Goal: Task Accomplishment & Management: Complete application form

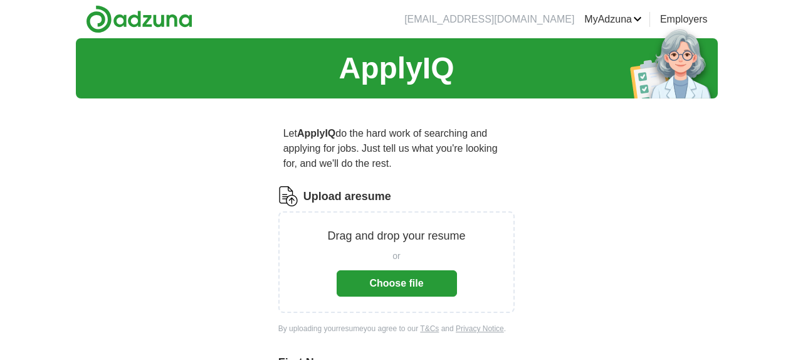
click at [416, 276] on button "Choose file" at bounding box center [397, 283] width 120 height 26
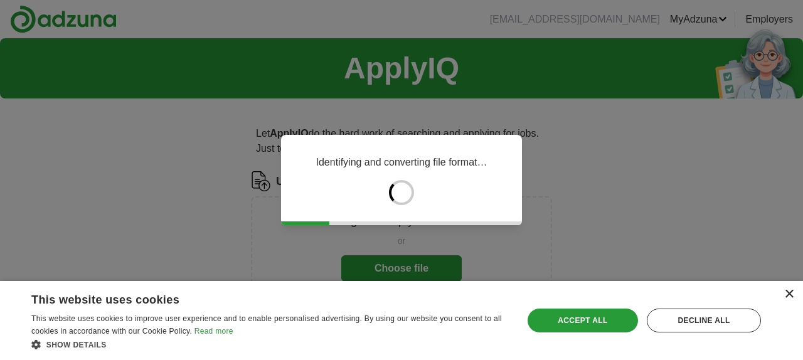
click at [788, 297] on div "×" at bounding box center [788, 294] width 9 height 9
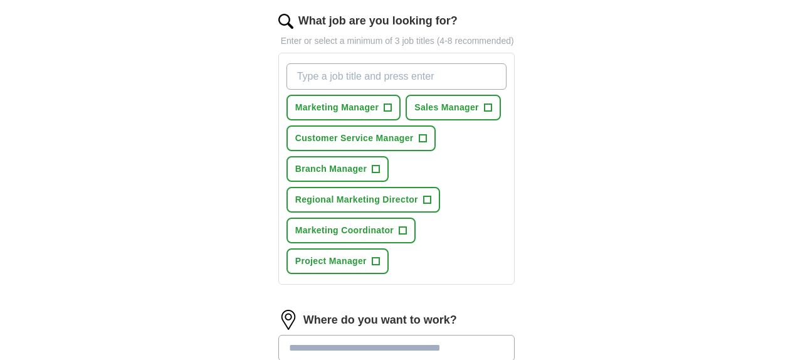
scroll to position [465, 0]
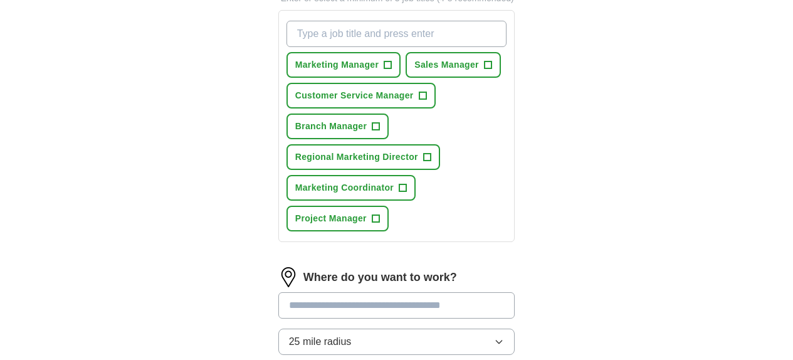
click at [504, 337] on icon "button" at bounding box center [499, 342] width 10 height 10
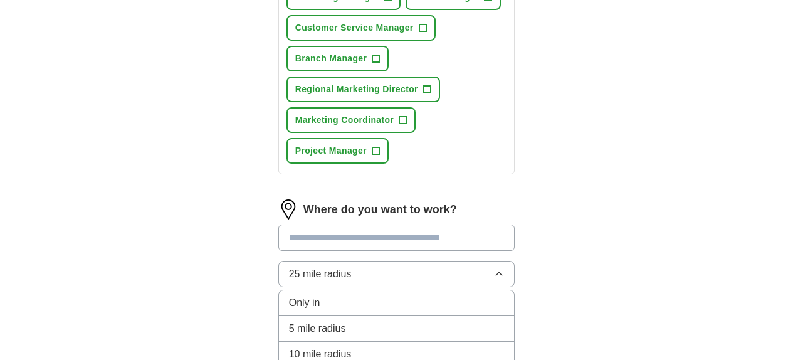
scroll to position [555, 0]
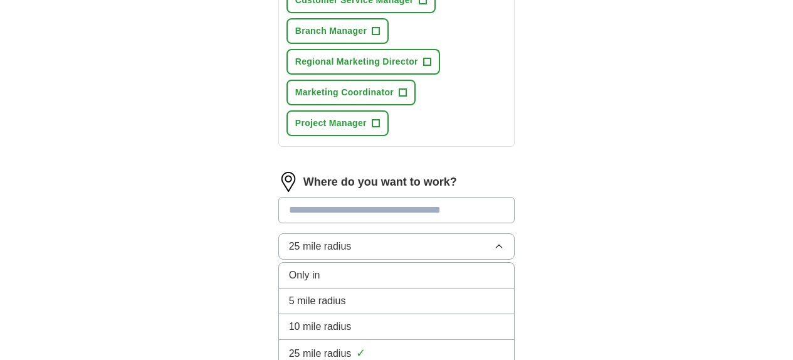
click at [357, 268] on div "Only in" at bounding box center [397, 275] width 216 height 15
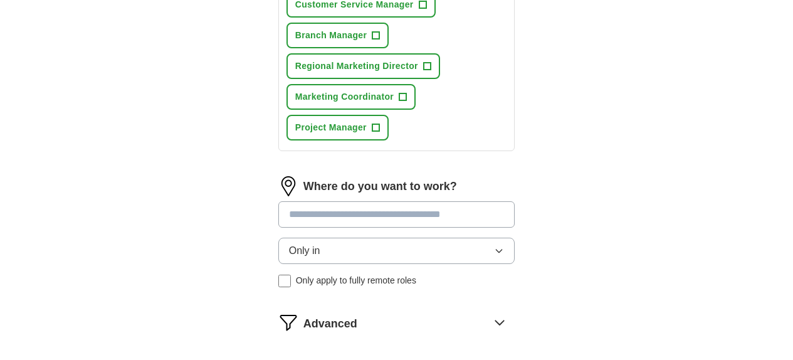
scroll to position [558, 0]
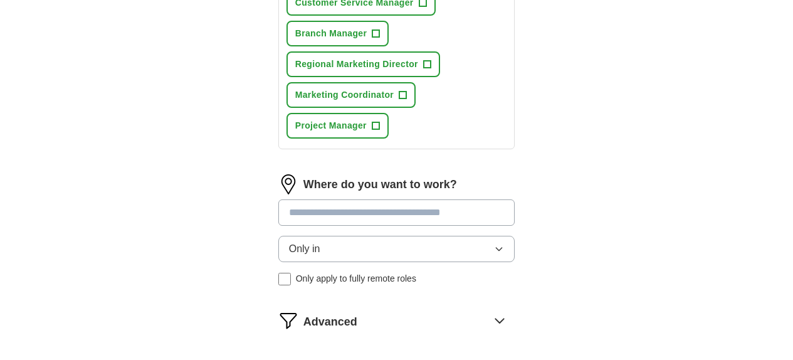
click at [362, 199] on input at bounding box center [396, 212] width 237 height 26
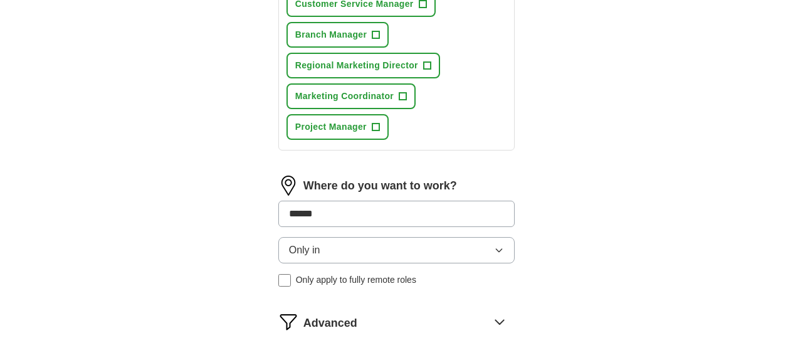
type input "******"
click at [278, 237] on div "Only in Only apply to fully remote roles" at bounding box center [396, 262] width 237 height 50
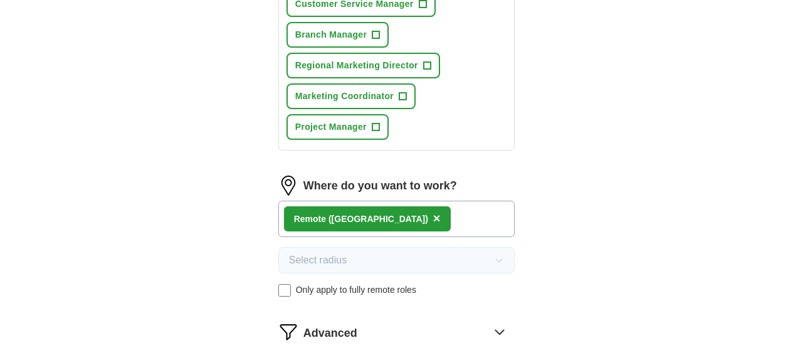
click at [510, 322] on icon at bounding box center [500, 332] width 20 height 20
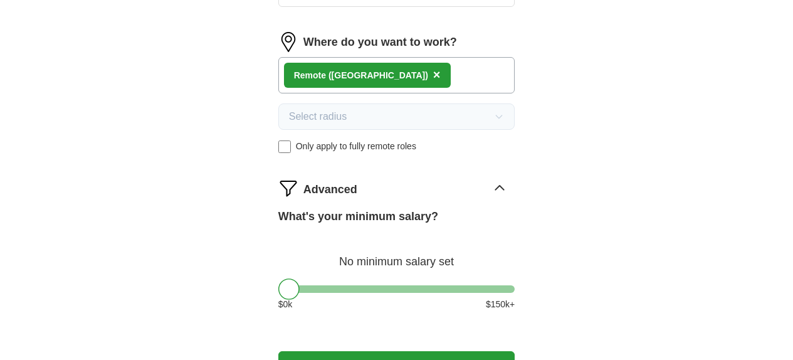
scroll to position [704, 0]
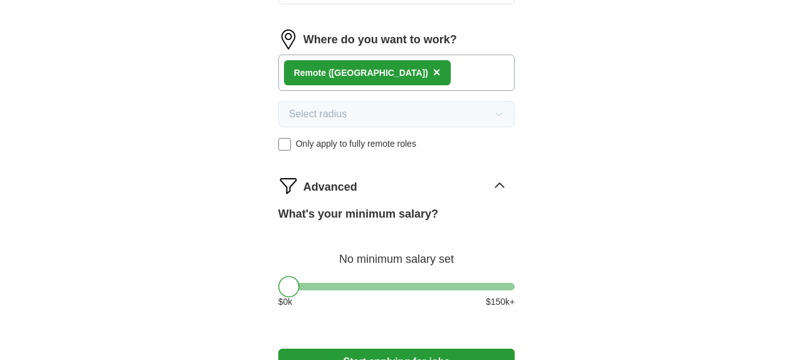
click at [376, 349] on button "Start applying for jobs" at bounding box center [396, 362] width 237 height 26
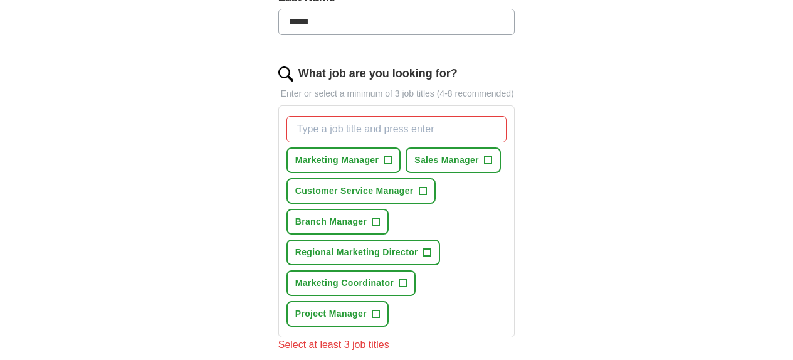
scroll to position [370, 0]
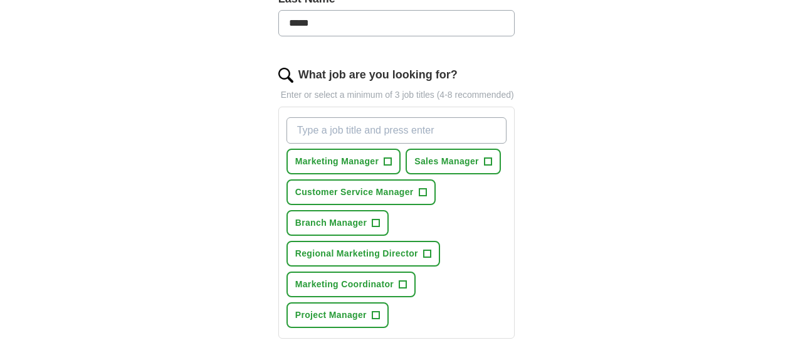
click at [367, 117] on input "What job are you looking for?" at bounding box center [397, 130] width 221 height 26
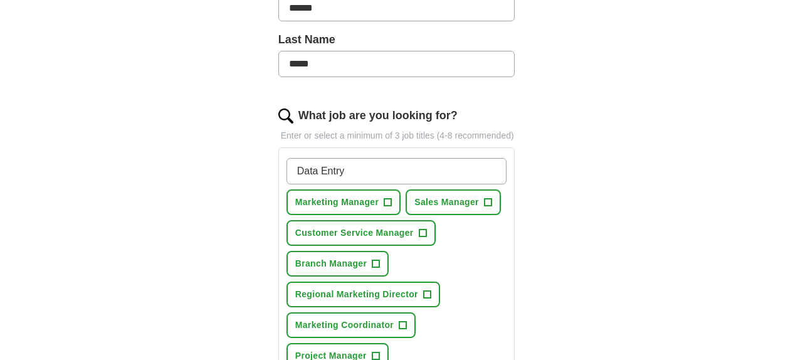
scroll to position [330, 0]
type input "Data Entry"
click at [419, 228] on span "+" at bounding box center [423, 233] width 8 height 10
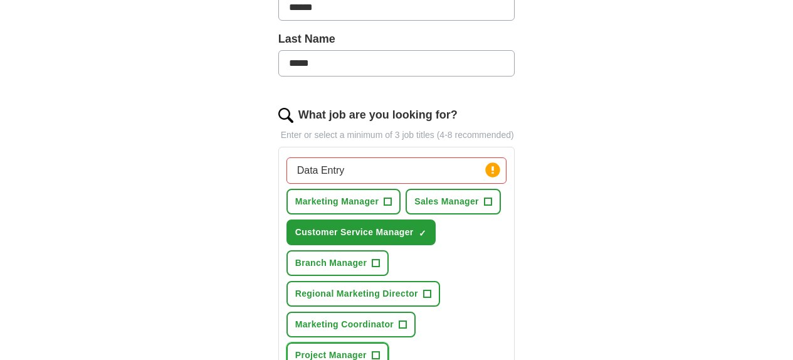
click at [379, 350] on span "+" at bounding box center [376, 355] width 8 height 10
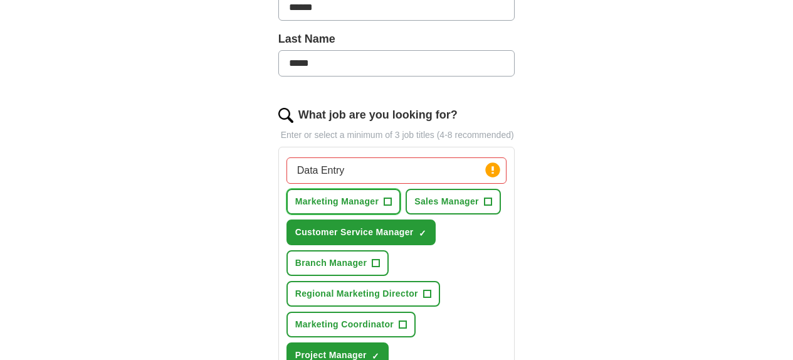
click at [384, 197] on span "+" at bounding box center [388, 202] width 8 height 10
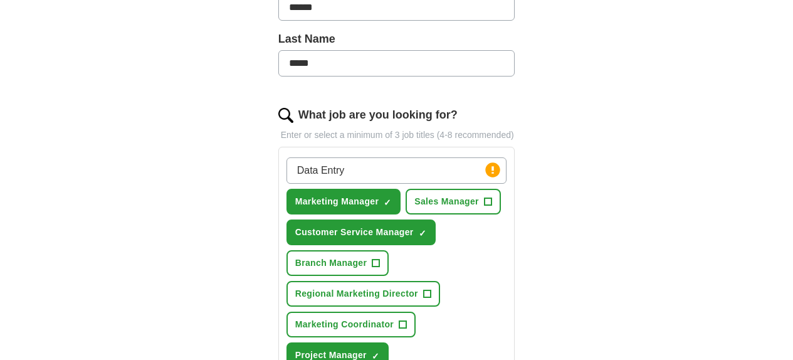
drag, startPoint x: 371, startPoint y: 155, endPoint x: 179, endPoint y: 143, distance: 192.2
click at [179, 143] on div "ApplyIQ Let ApplyIQ do the hard work of searching and applying for jobs. Just t…" at bounding box center [397, 245] width 642 height 1075
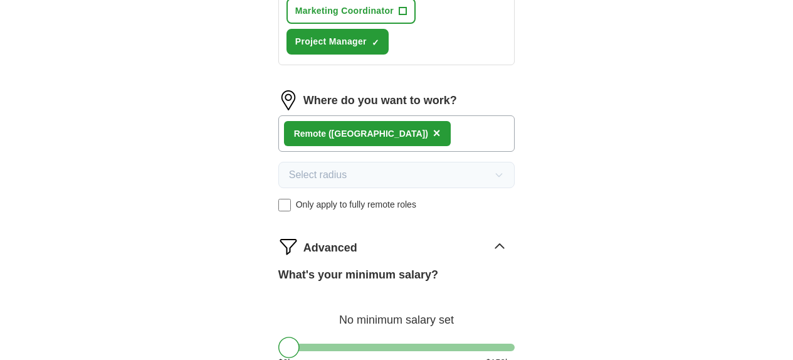
scroll to position [645, 0]
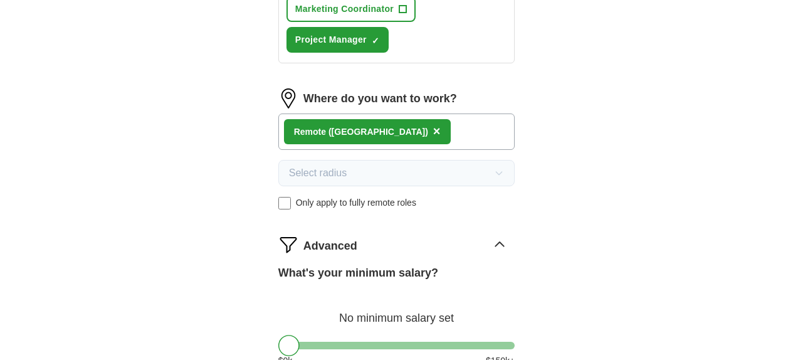
select select "**"
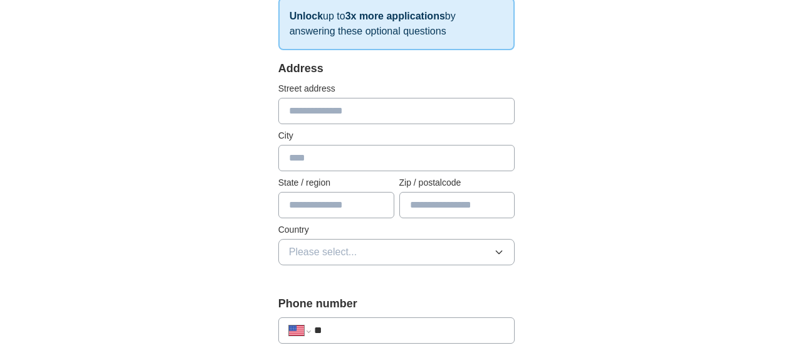
scroll to position [236, 0]
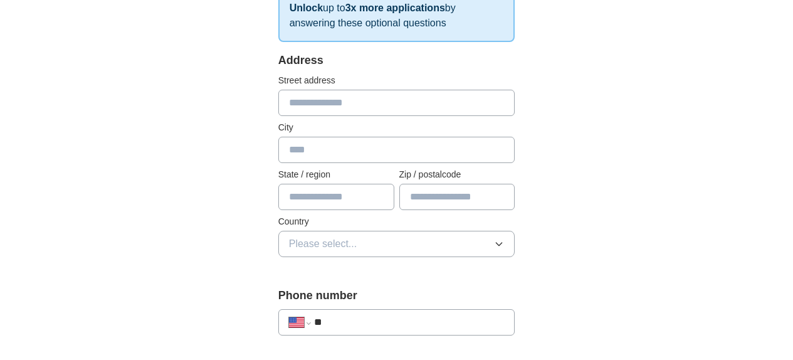
click at [363, 103] on input "text" at bounding box center [396, 103] width 237 height 26
type input "**********"
type input "**"
type input "*****"
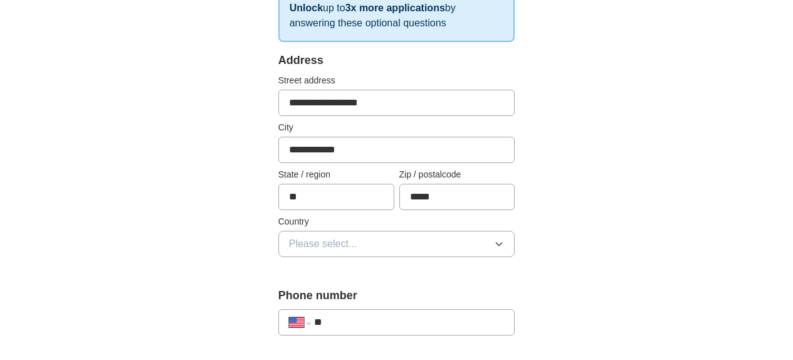
click at [504, 243] on icon "button" at bounding box center [499, 244] width 10 height 10
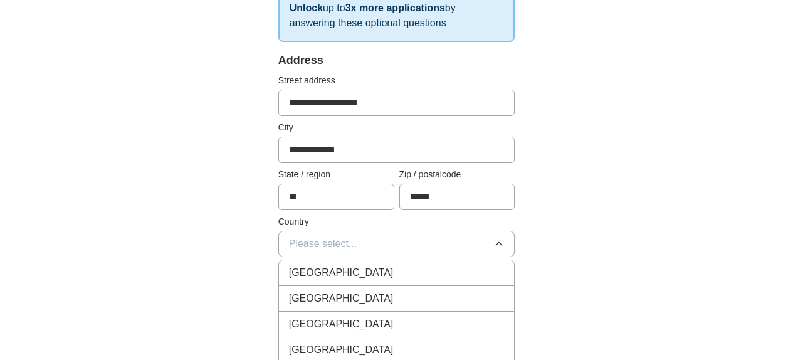
click at [421, 295] on div "United States" at bounding box center [397, 298] width 216 height 15
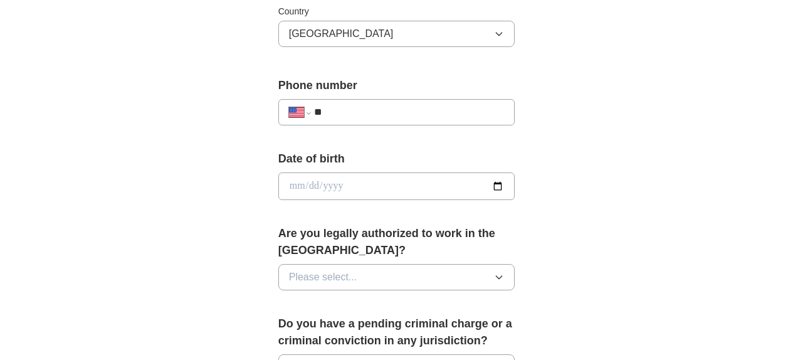
scroll to position [461, 0]
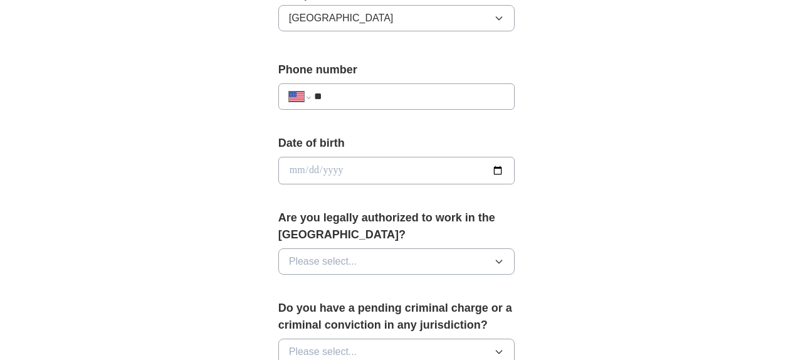
click at [340, 97] on input "**" at bounding box center [409, 96] width 191 height 15
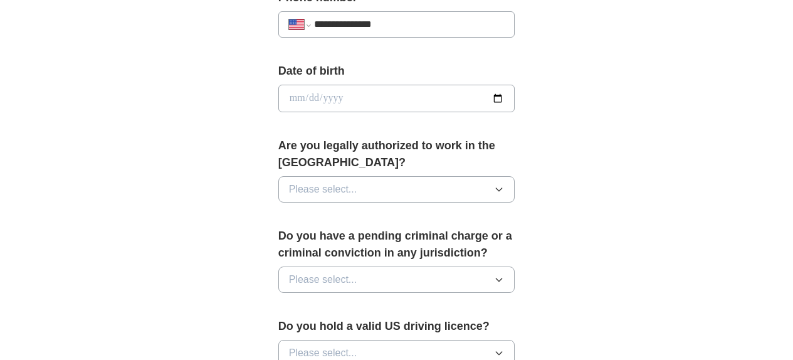
scroll to position [535, 0]
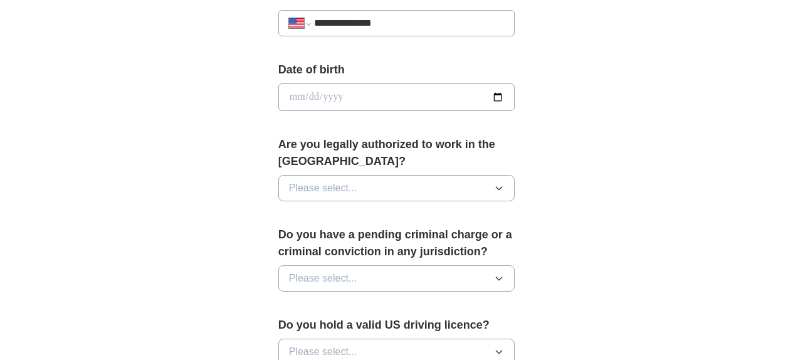
type input "**********"
click at [515, 99] on input "date" at bounding box center [396, 97] width 237 height 28
click at [298, 98] on input "**********" at bounding box center [396, 97] width 237 height 28
type input "**********"
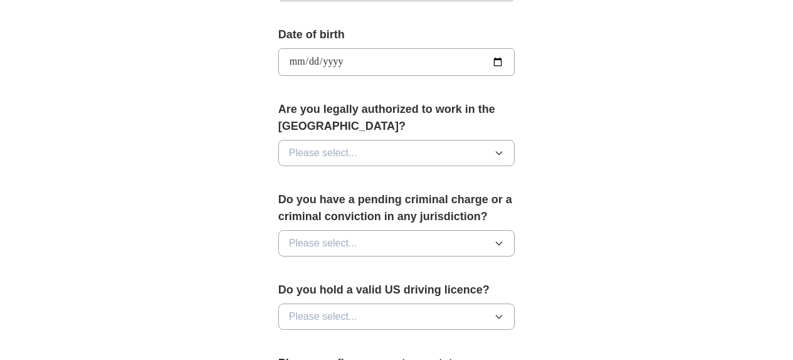
scroll to position [607, 0]
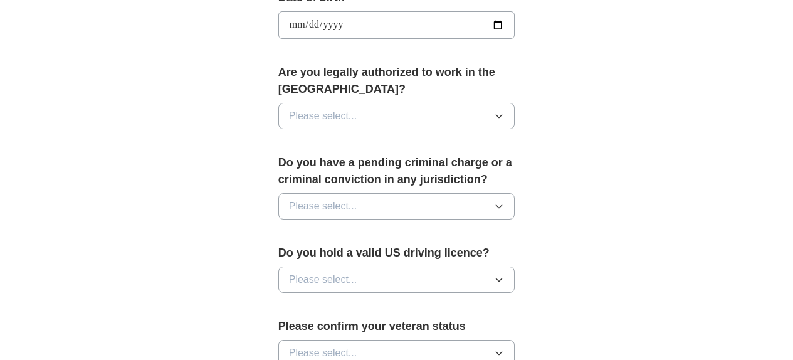
click at [502, 115] on icon "button" at bounding box center [500, 116] width 6 height 3
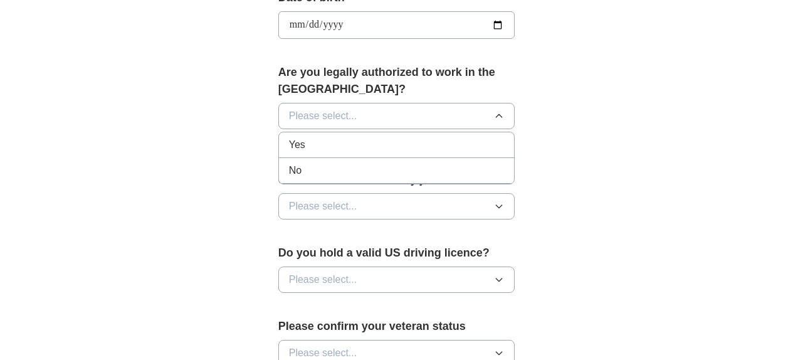
click at [505, 137] on div "Yes" at bounding box center [397, 144] width 216 height 15
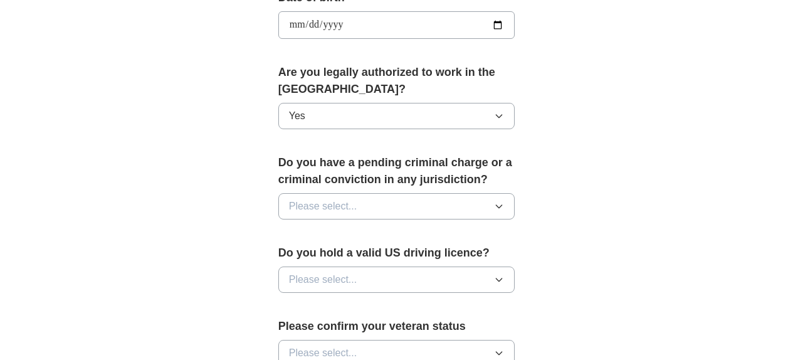
click at [504, 201] on icon "button" at bounding box center [499, 206] width 10 height 10
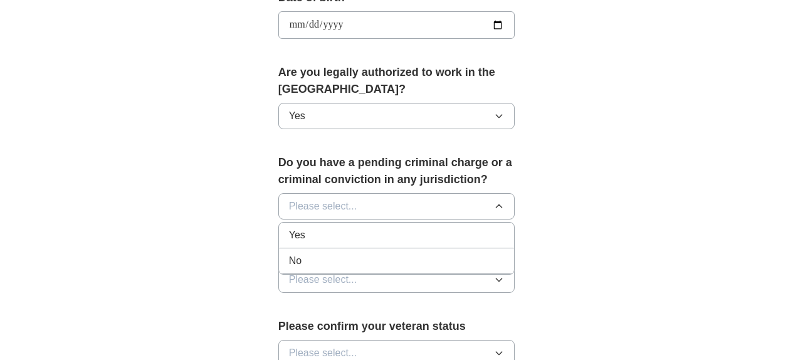
click at [505, 253] on div "No" at bounding box center [397, 260] width 216 height 15
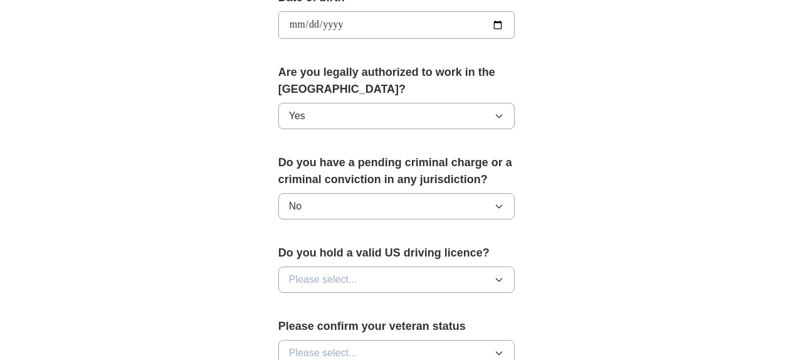
click at [502, 278] on icon "button" at bounding box center [500, 279] width 6 height 3
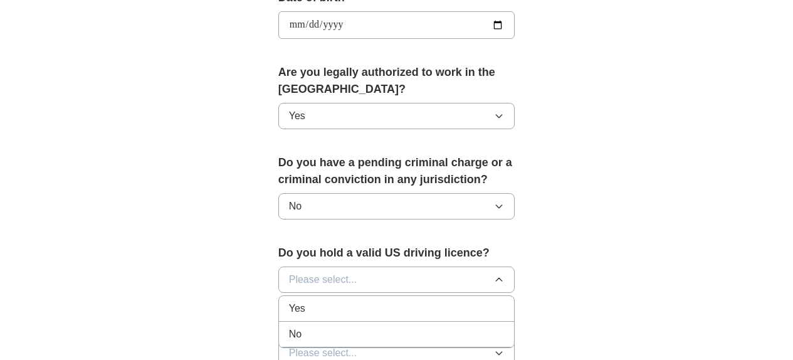
click at [505, 301] on div "Yes" at bounding box center [397, 308] width 216 height 15
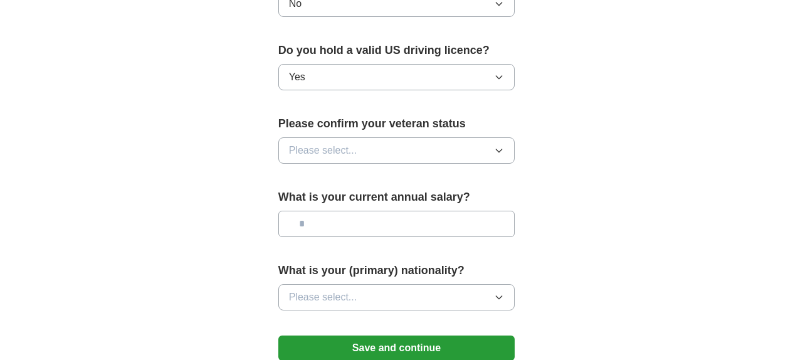
scroll to position [811, 0]
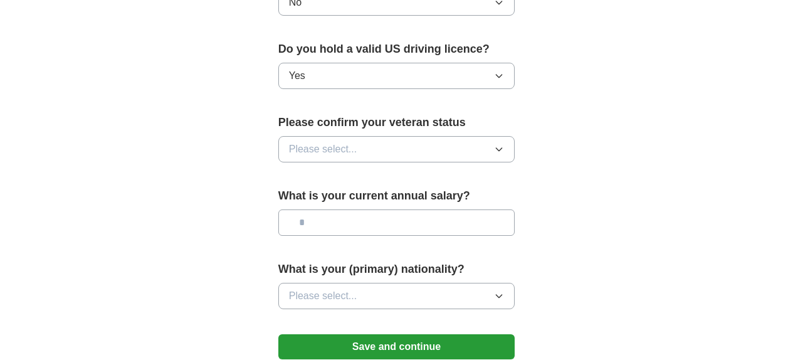
click at [504, 144] on icon "button" at bounding box center [499, 149] width 10 height 10
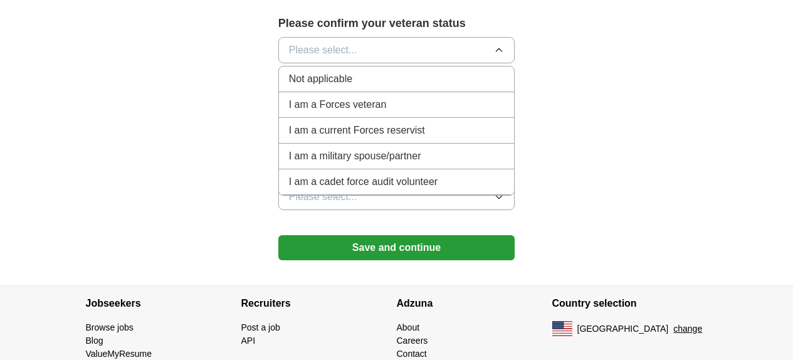
scroll to position [917, 0]
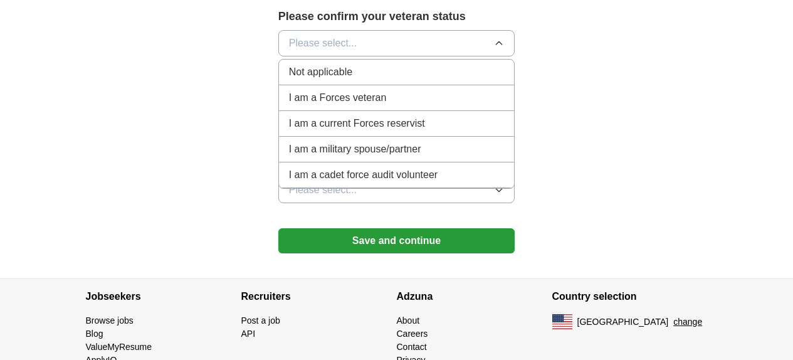
click at [458, 65] on div "Not applicable" at bounding box center [397, 72] width 216 height 15
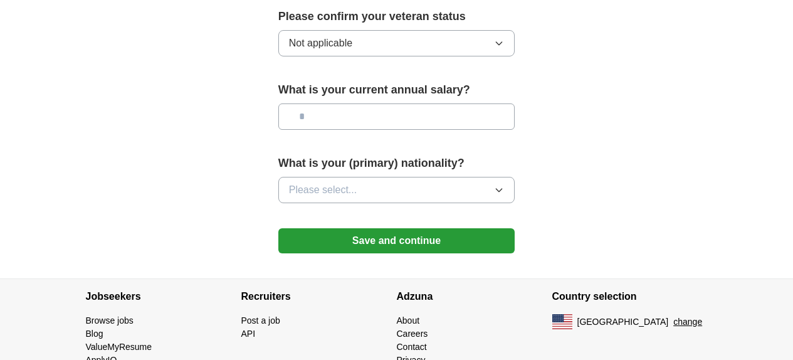
click at [504, 185] on icon "button" at bounding box center [499, 190] width 10 height 10
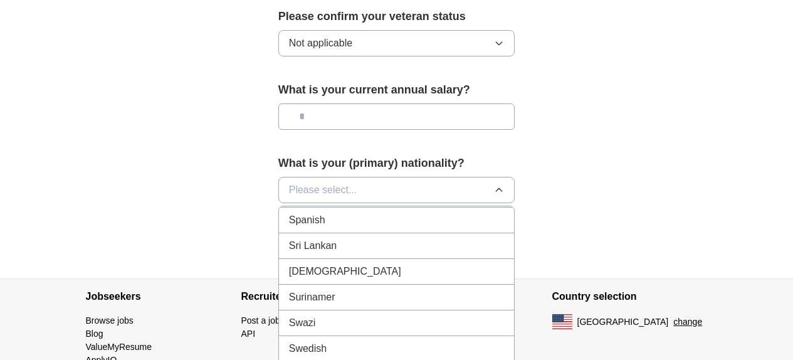
scroll to position [4241, 0]
click at [294, 211] on span "Spanish" at bounding box center [307, 218] width 36 height 15
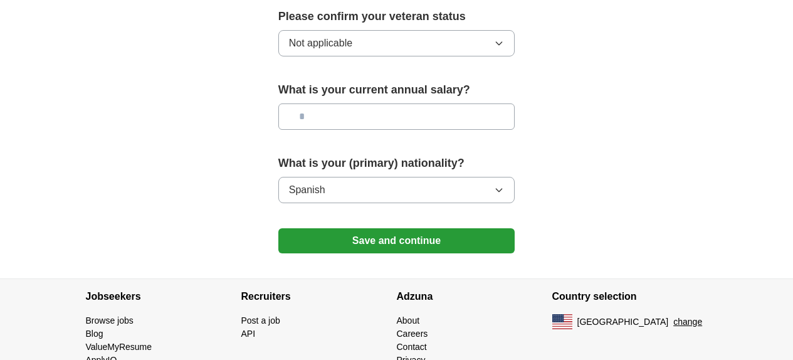
click at [448, 228] on button "Save and continue" at bounding box center [396, 240] width 237 height 25
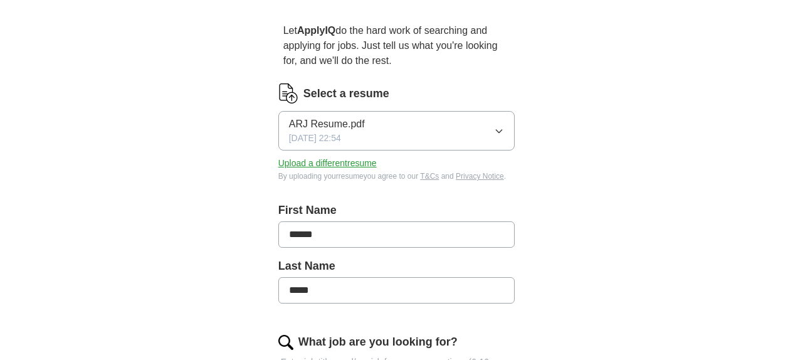
scroll to position [135, 0]
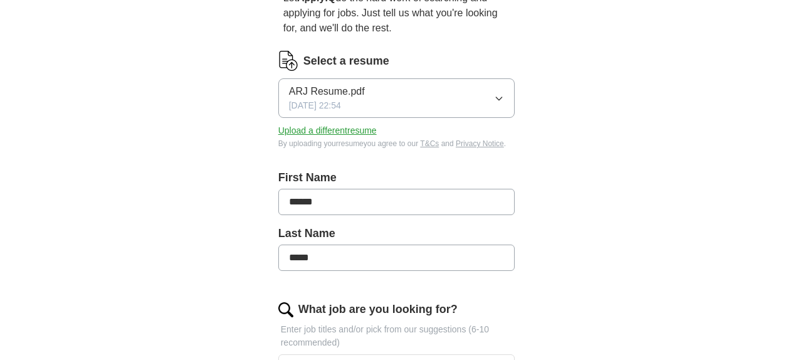
click at [345, 190] on input "******" at bounding box center [396, 202] width 237 height 26
